Goal: Navigation & Orientation: Understand site structure

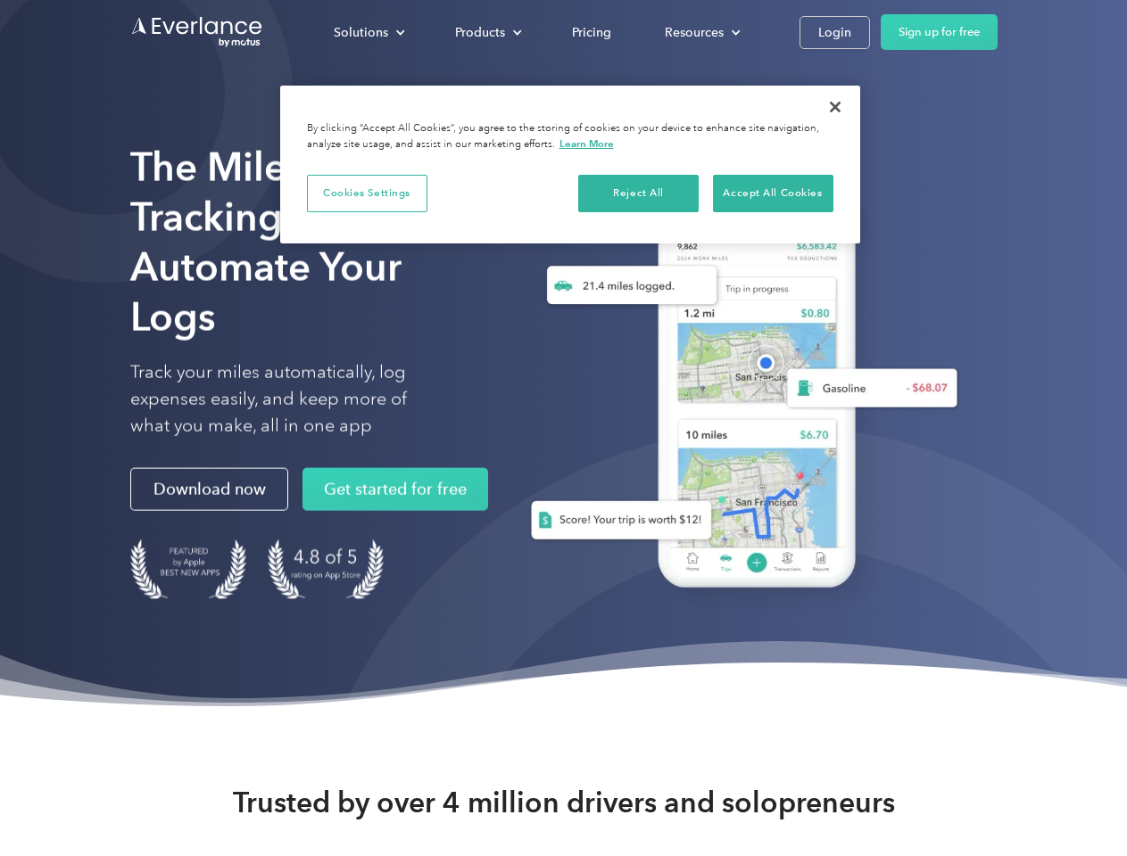
click at [368, 32] on div "Solutions" at bounding box center [361, 32] width 54 height 22
click at [486, 32] on div "Products" at bounding box center [480, 32] width 50 height 22
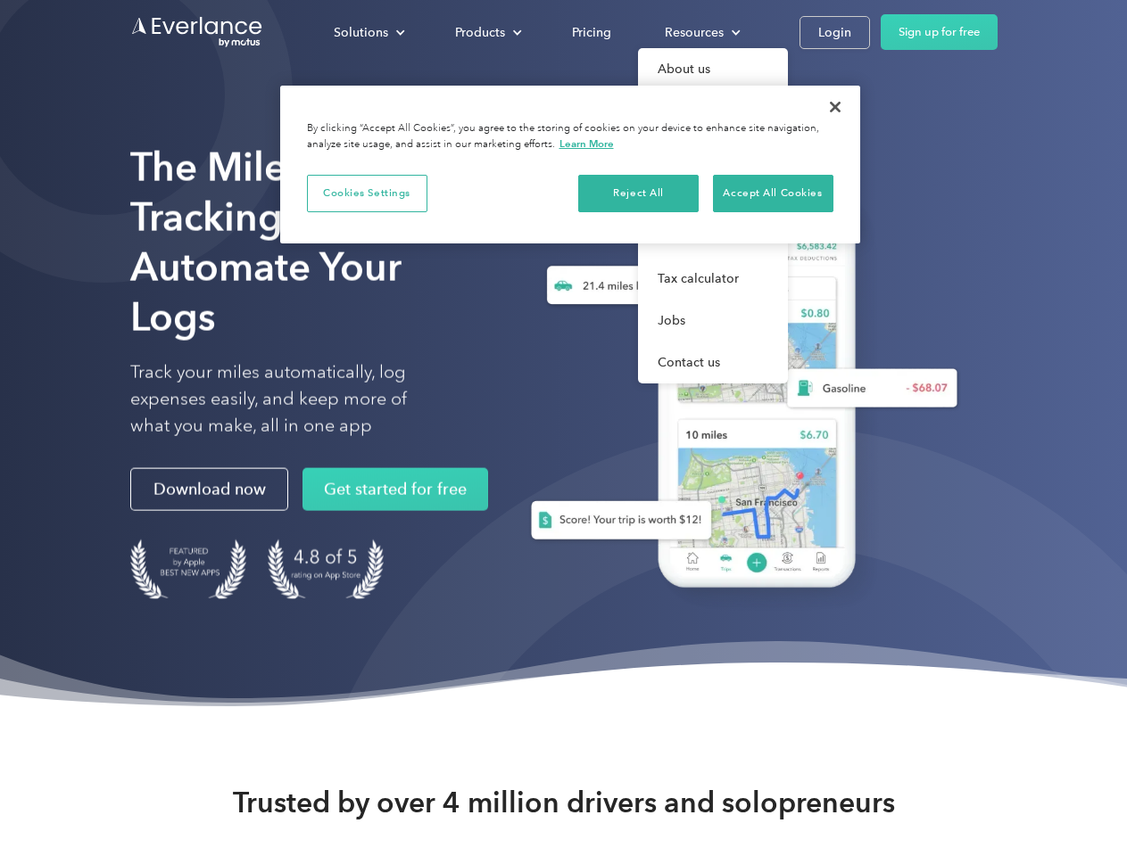
click at [700, 32] on div "Resources" at bounding box center [694, 32] width 59 height 22
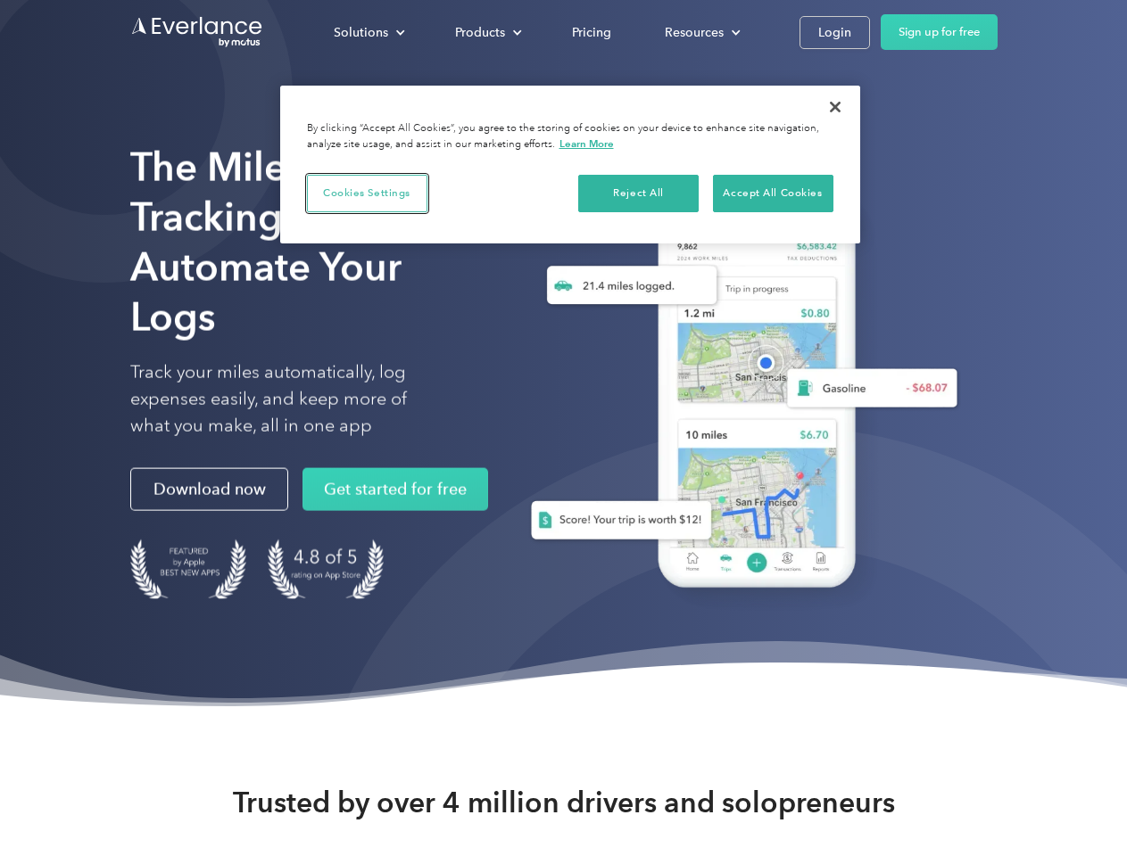
click at [367, 193] on button "Cookies Settings" at bounding box center [367, 193] width 120 height 37
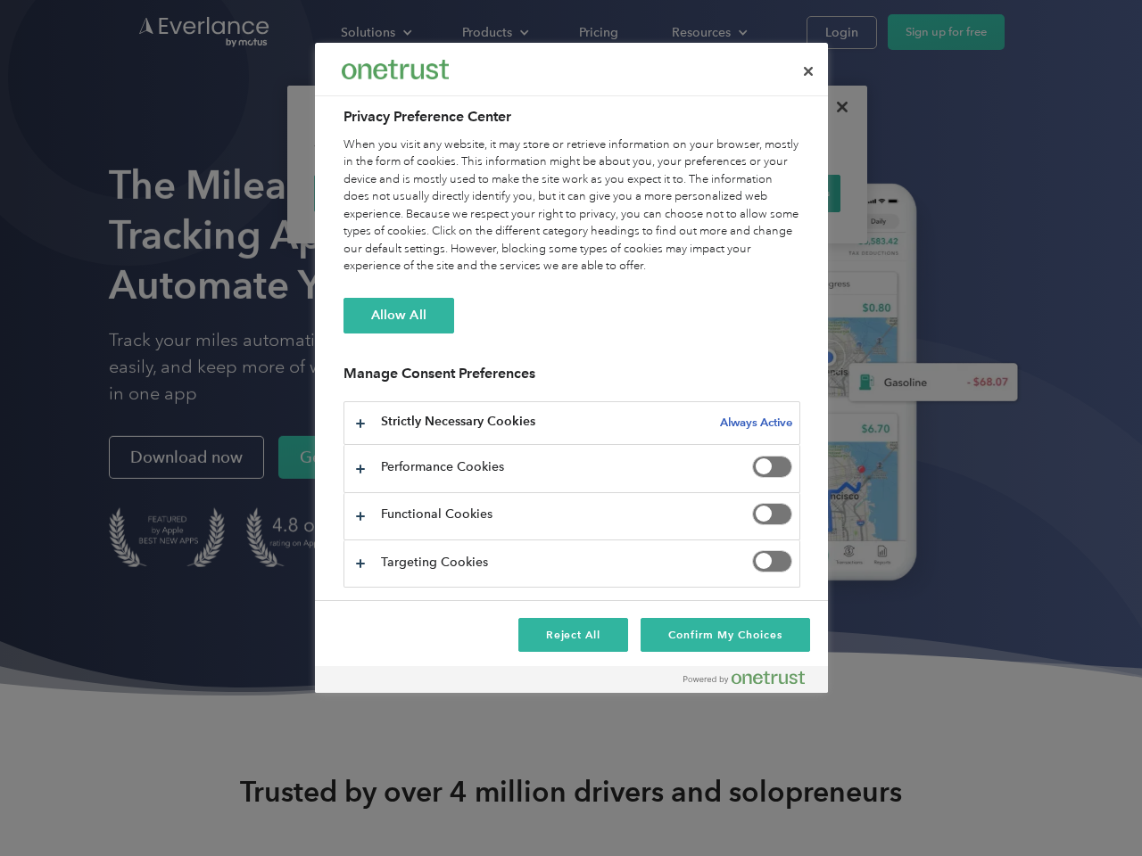
click at [639, 193] on div "When you visit any website, it may store or retrieve information on your browse…" at bounding box center [571, 205] width 457 height 139
click at [773, 193] on div "When you visit any website, it may store or retrieve information on your browse…" at bounding box center [571, 205] width 457 height 139
click at [835, 107] on div at bounding box center [571, 428] width 1142 height 856
